Goal: Task Accomplishment & Management: Complete application form

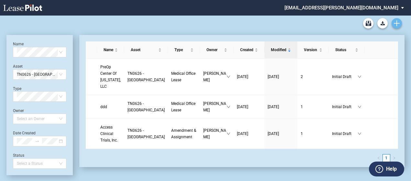
click at [397, 22] on icon "Create new document" at bounding box center [397, 23] width 6 height 6
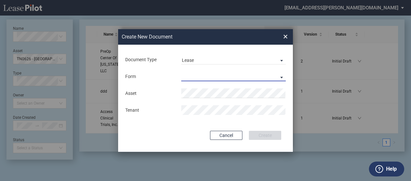
click at [190, 74] on md-select "Medical Office Lease Scottsdale Lease Louisville Lease 1370 Medical Place Lease…" at bounding box center [233, 76] width 104 height 10
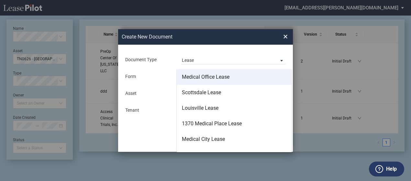
click at [191, 76] on div "Medical Office Lease" at bounding box center [206, 76] width 48 height 7
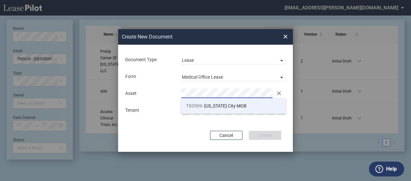
click at [202, 107] on span "TX0599 - Texas City MOB" at bounding box center [216, 105] width 60 height 5
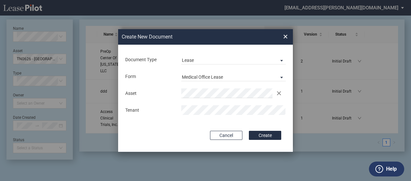
click at [240, 117] on div "Asset Clear Tenant" at bounding box center [206, 102] width 162 height 34
click at [264, 136] on button "Create" at bounding box center [265, 135] width 32 height 9
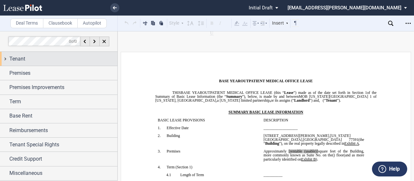
click at [65, 58] on div "Tenant" at bounding box center [63, 59] width 108 height 8
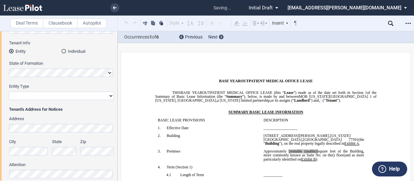
scroll to position [61, 0]
click at [44, 91] on select "Corporation Limited Liability Company General Partnership Limited Partnership O…" at bounding box center [61, 95] width 105 height 8
click at [52, 87] on label "Entity Type" at bounding box center [61, 86] width 105 height 6
click at [52, 91] on select "Corporation Limited Liability Company General Partnership Limited Partnership O…" at bounding box center [61, 95] width 105 height 8
click at [48, 97] on select "Corporation Limited Liability Company General Partnership Limited Partnership O…" at bounding box center [61, 95] width 105 height 8
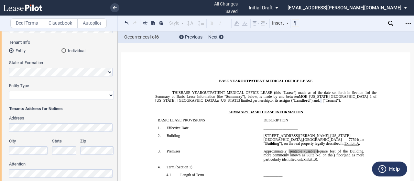
select select "Other"
click at [9, 91] on select "Corporation Limited Liability Company General Partnership Limited Partnership O…" at bounding box center [61, 95] width 105 height 8
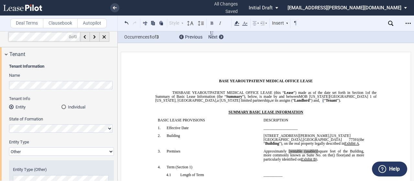
scroll to position [0, 0]
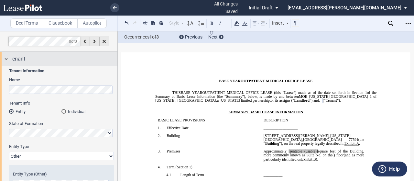
click at [45, 58] on div "Tenant" at bounding box center [63, 59] width 108 height 8
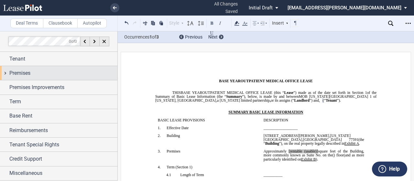
click at [41, 71] on div "Premises" at bounding box center [63, 73] width 108 height 8
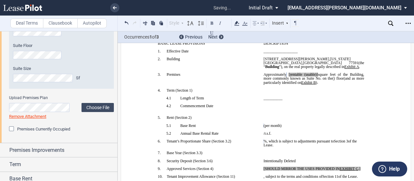
scroll to position [91, 0]
click at [94, 103] on label "Choose File" at bounding box center [97, 107] width 32 height 9
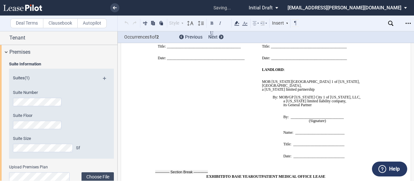
scroll to position [21, 0]
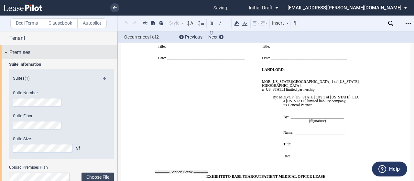
click at [30, 51] on span "Premises" at bounding box center [19, 53] width 21 height 8
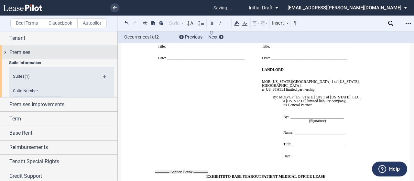
scroll to position [0, 0]
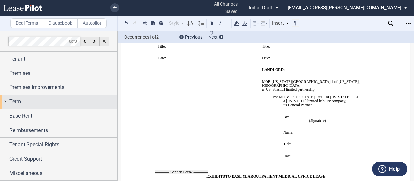
click at [28, 104] on div "Term" at bounding box center [63, 102] width 108 height 8
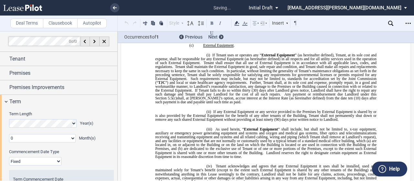
click at [37, 136] on select "0 1 2 3 4 5 6 7 8 9 10 11" at bounding box center [42, 138] width 67 height 8
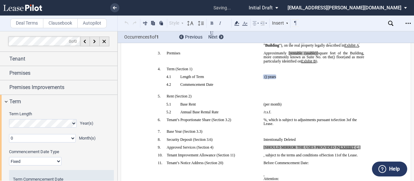
select select "number:6"
click at [9, 134] on select "0 1 2 3 4 5 6 7 8 9 10 11" at bounding box center [42, 138] width 67 height 8
click at [79, 152] on label "Commencement Date Type" at bounding box center [52, 152] width 94 height 6
click at [61, 157] on select "Fixed Floating" at bounding box center [35, 161] width 52 height 8
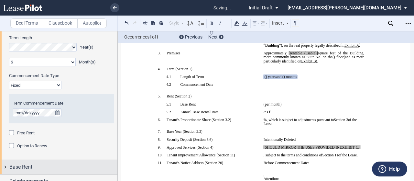
scroll to position [76, 0]
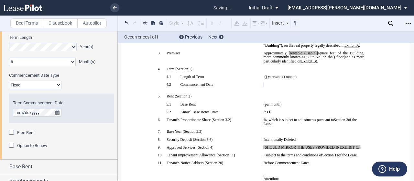
click at [23, 132] on span "Free Rent" at bounding box center [25, 132] width 17 height 5
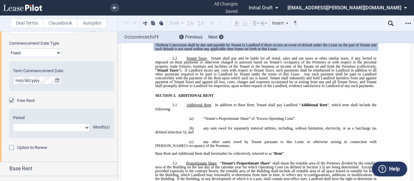
scroll to position [109, 0]
click at [25, 126] on select "1 2 3 4 5 6 7 8 9 10 11" at bounding box center [51, 127] width 77 height 8
select select "number:6"
click at [13, 123] on select "1 2 3 4 5 6 7 8 9 10 11" at bounding box center [51, 127] width 77 height 8
